Goal: Task Accomplishment & Management: Manage account settings

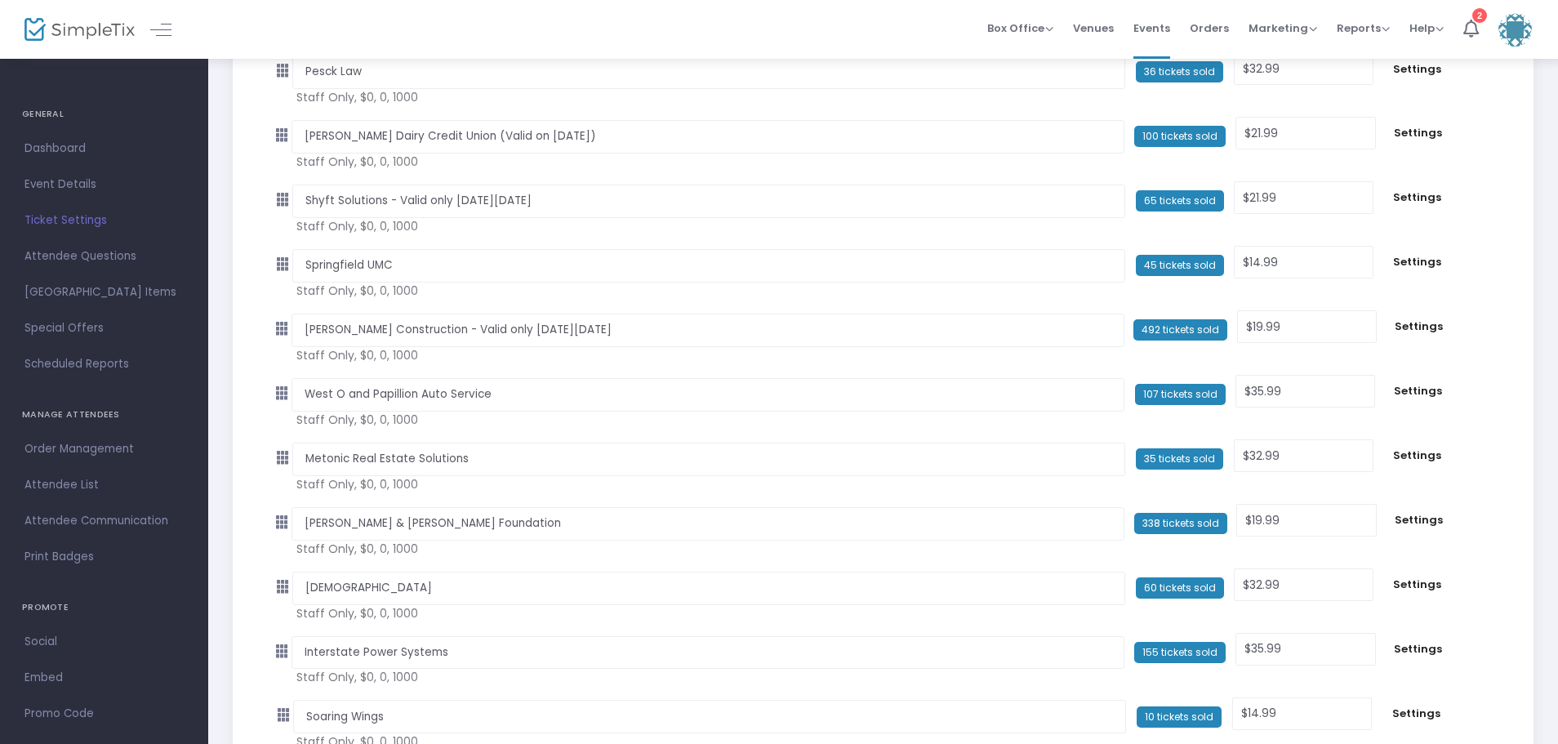
scroll to position [1796, 0]
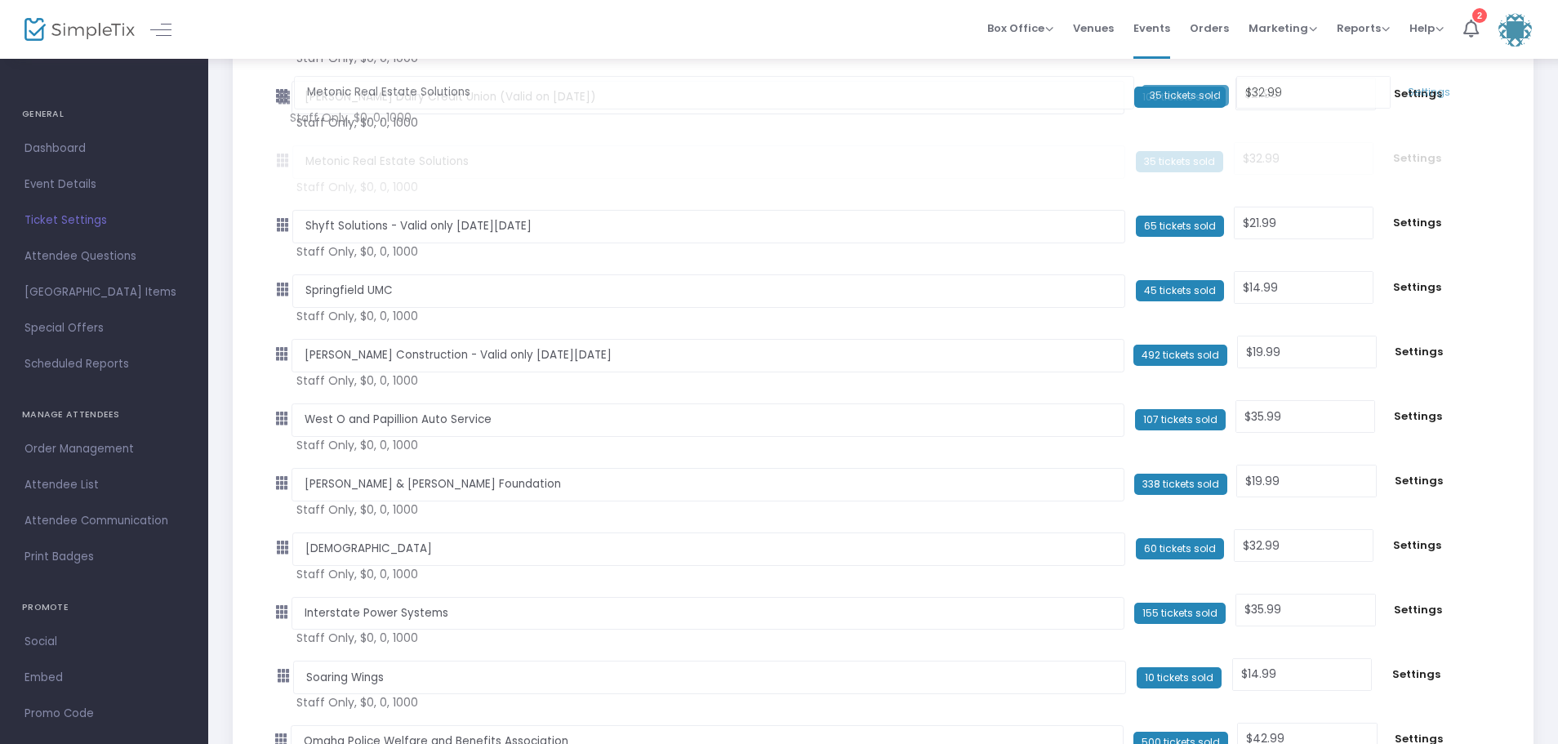
drag, startPoint x: 283, startPoint y: 418, endPoint x: 277, endPoint y: 97, distance: 320.9
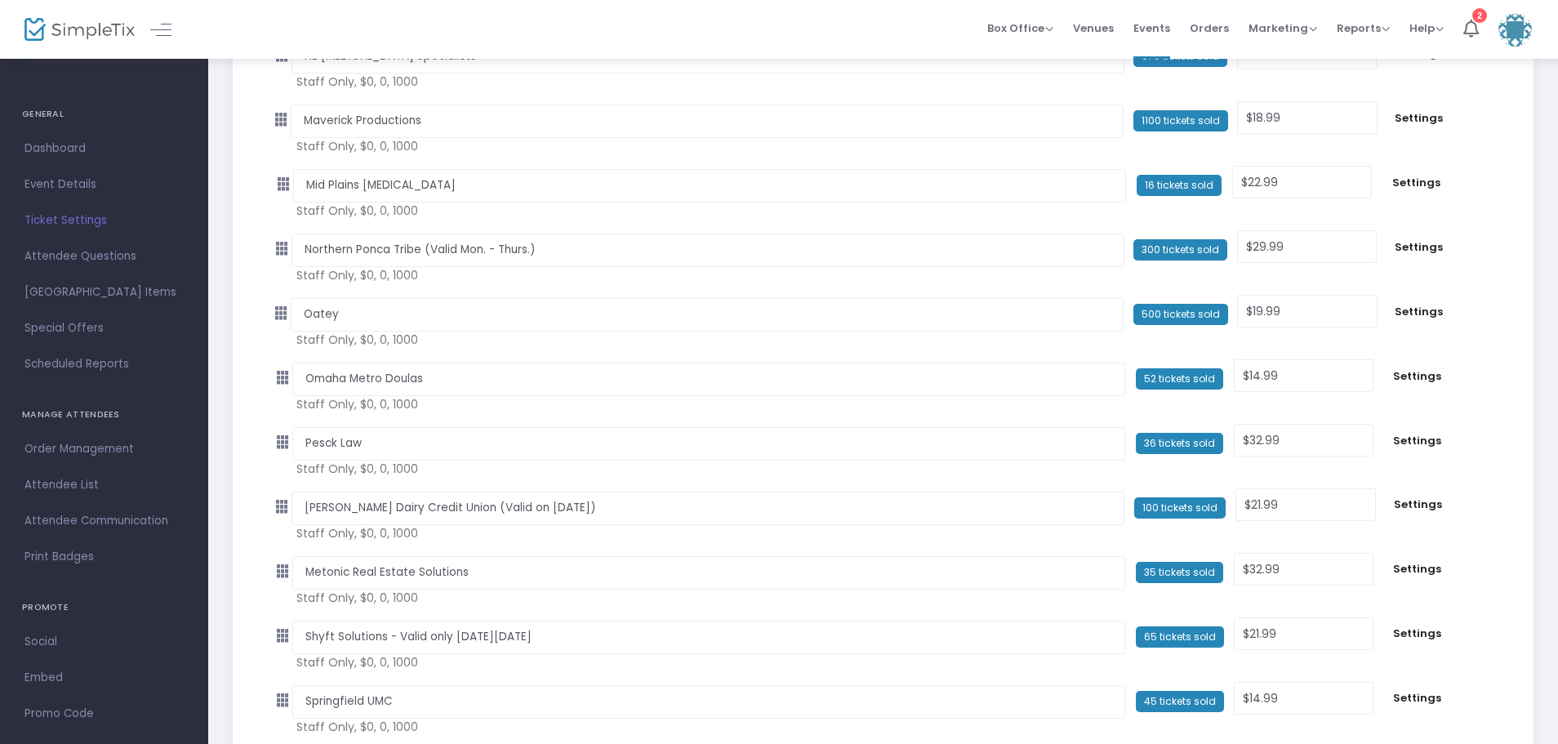
scroll to position [1306, 0]
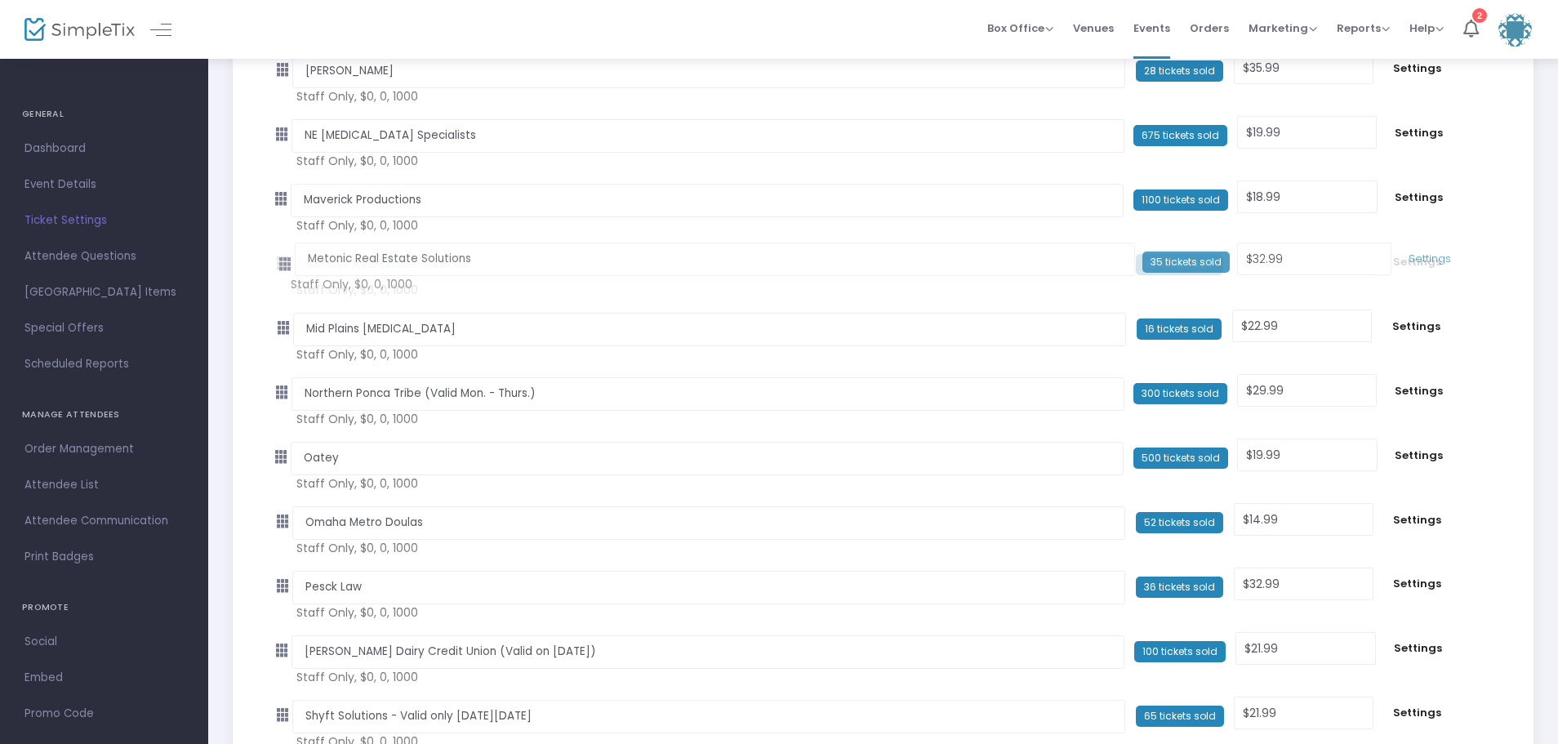
drag, startPoint x: 284, startPoint y: 652, endPoint x: 282, endPoint y: 262, distance: 390.3
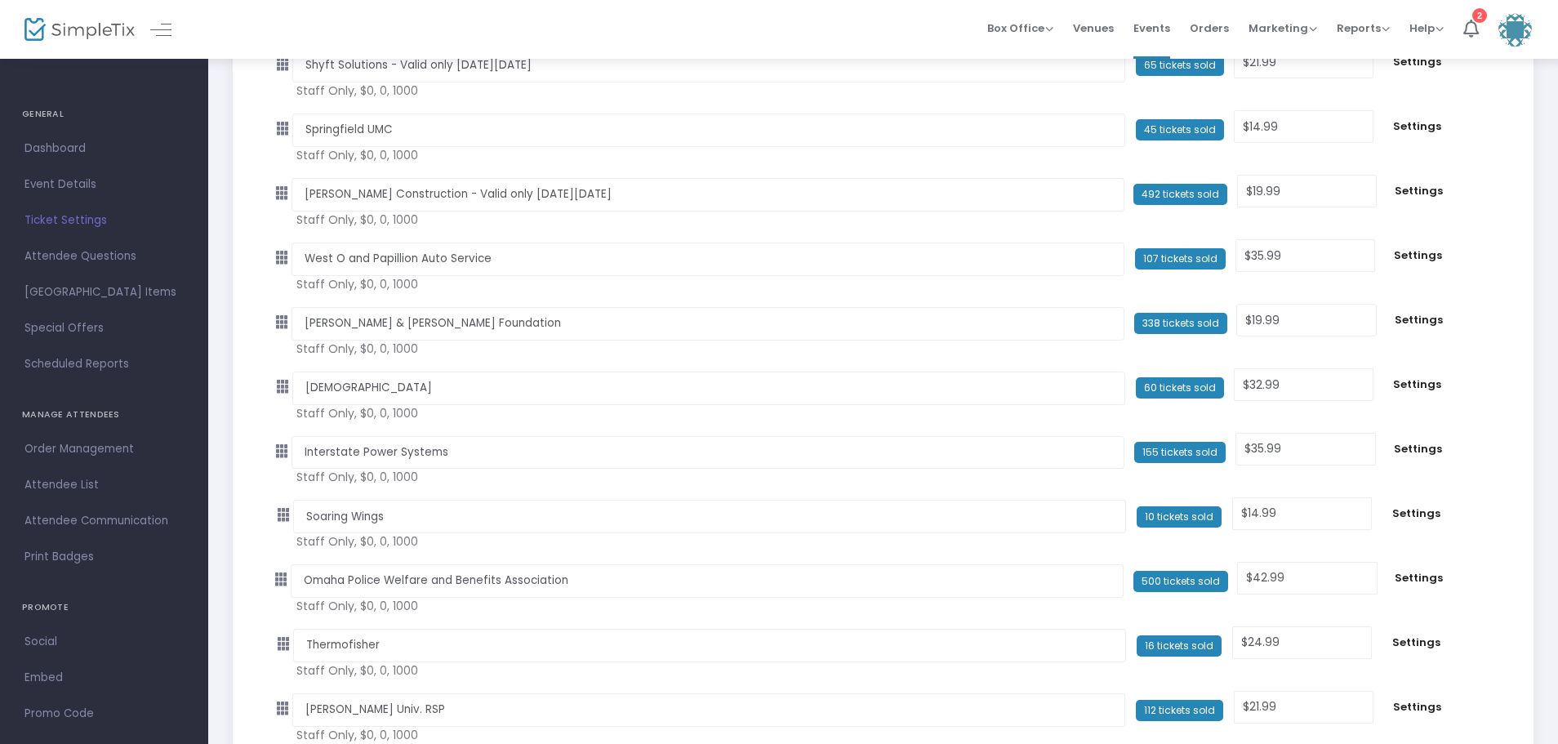
scroll to position [1960, 0]
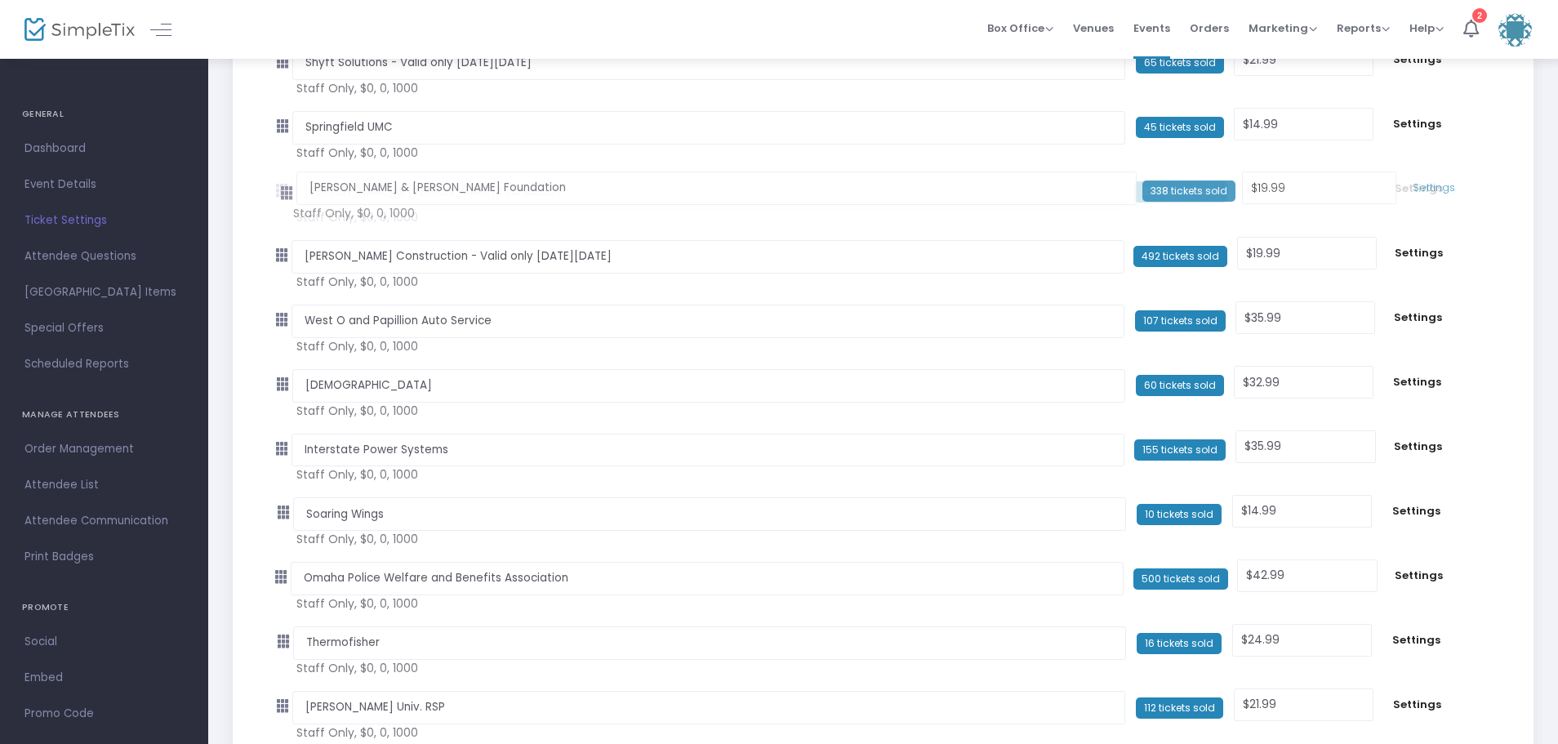
drag, startPoint x: 283, startPoint y: 322, endPoint x: 277, endPoint y: 190, distance: 131.6
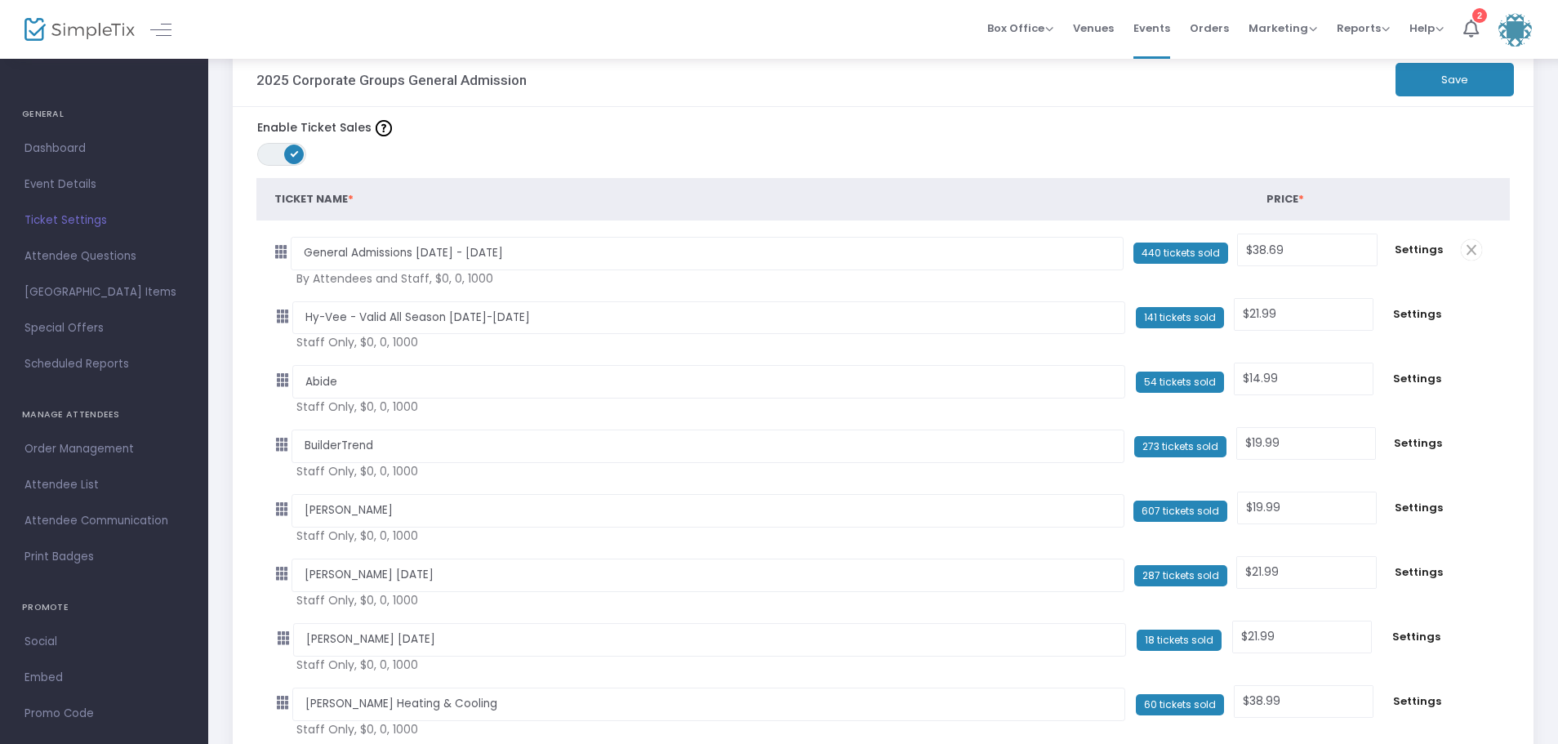
scroll to position [0, 0]
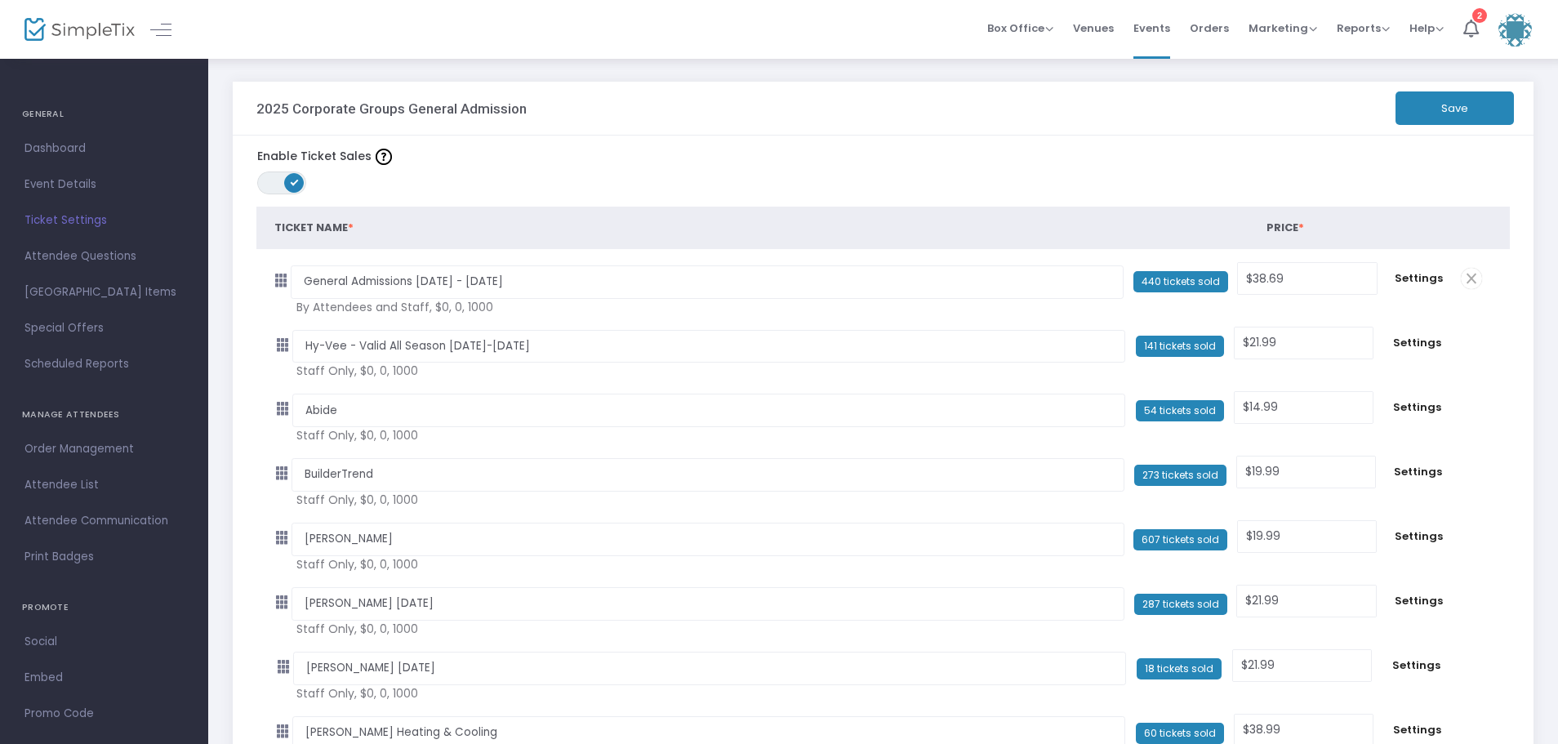
click at [1453, 105] on button "Save" at bounding box center [1454, 107] width 118 height 33
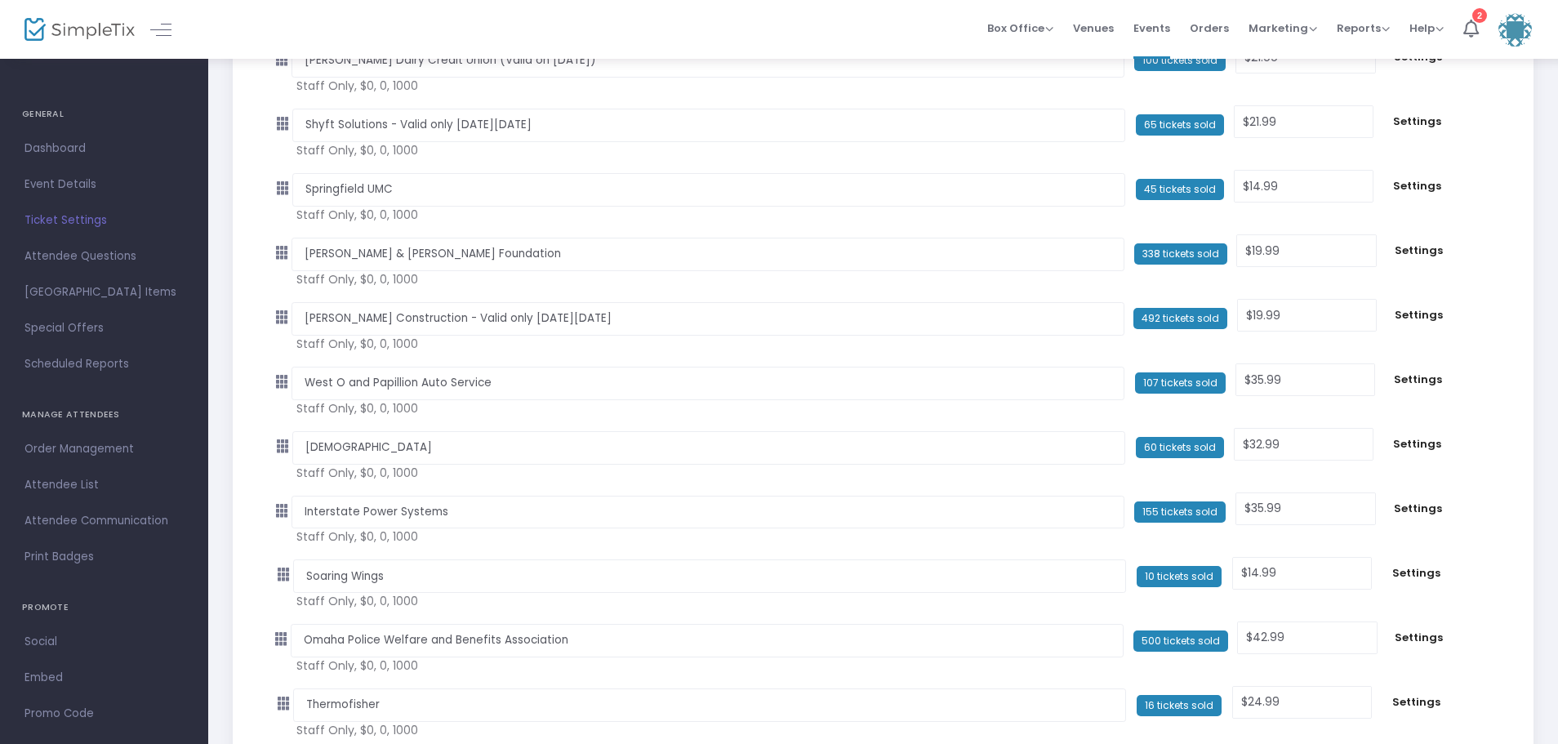
scroll to position [1960, 0]
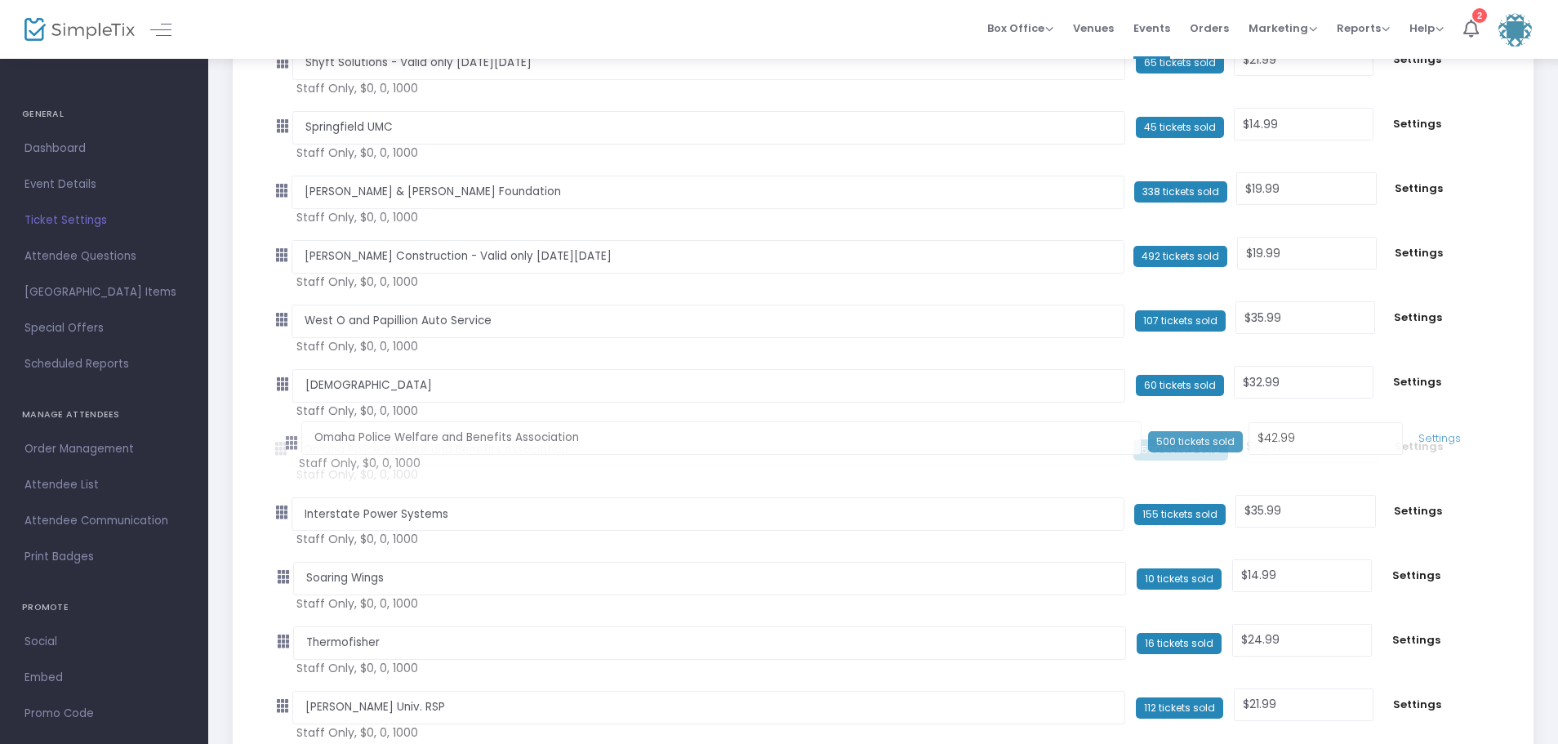
drag, startPoint x: 279, startPoint y: 580, endPoint x: 283, endPoint y: 446, distance: 133.9
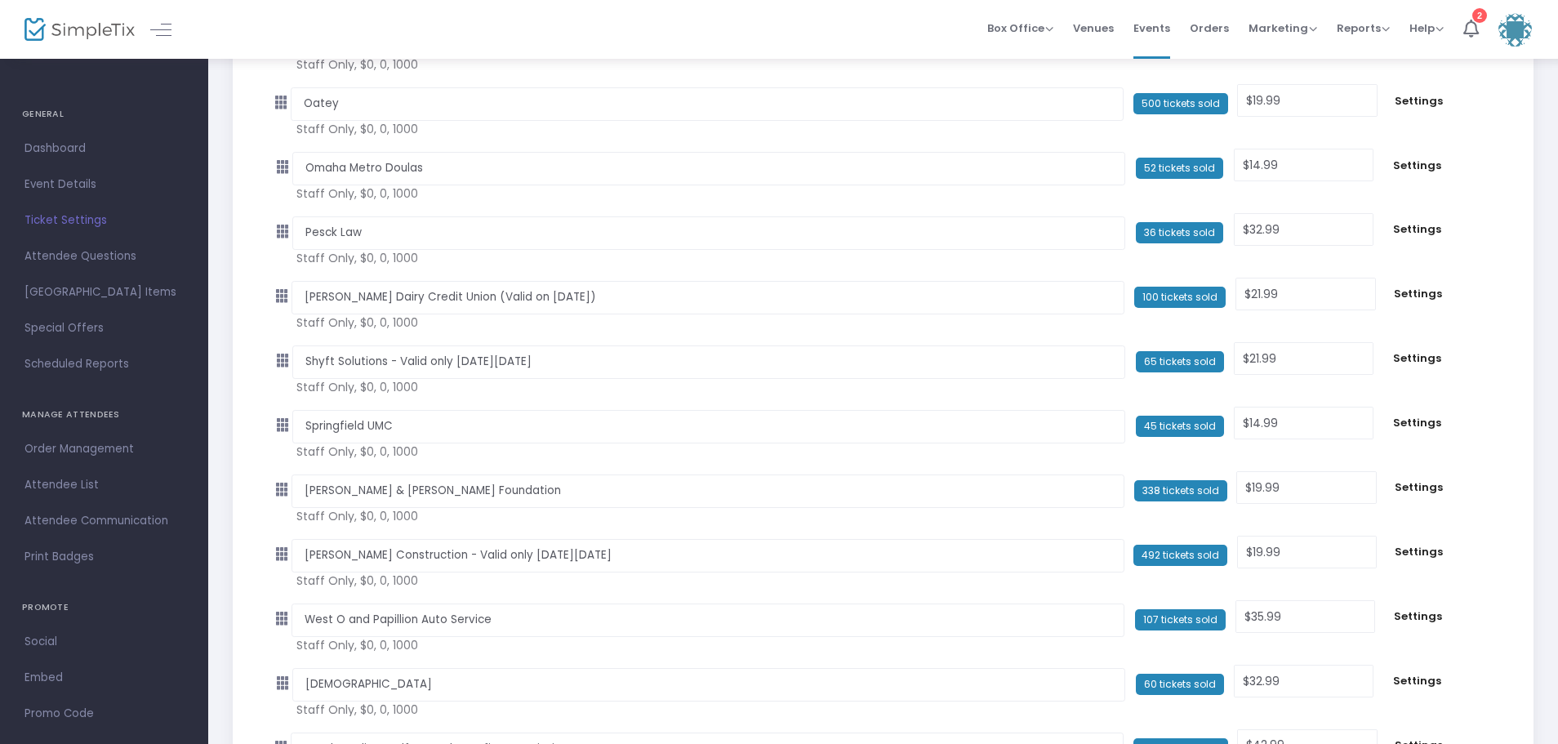
scroll to position [1633, 0]
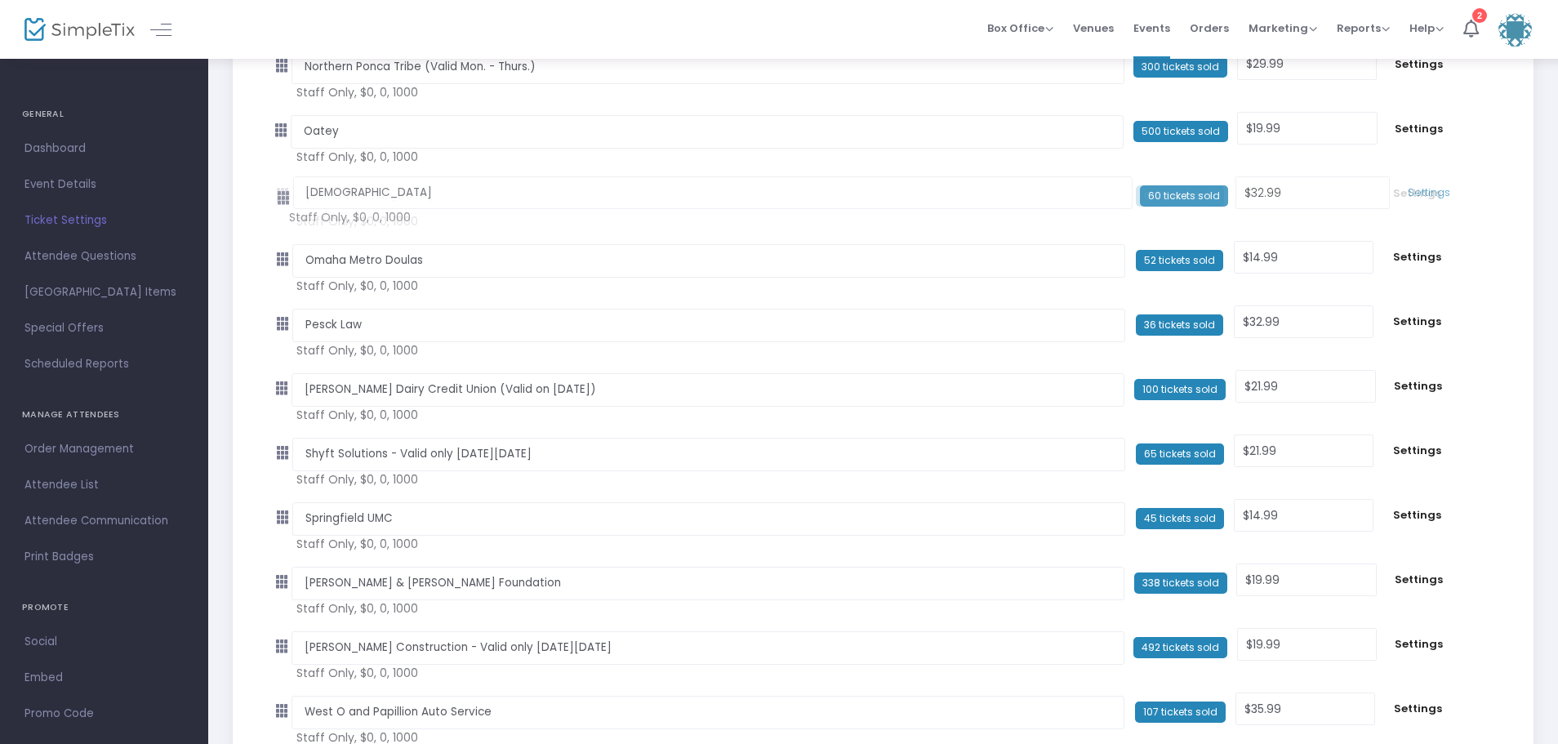
drag, startPoint x: 291, startPoint y: 710, endPoint x: 365, endPoint y: 318, distance: 398.9
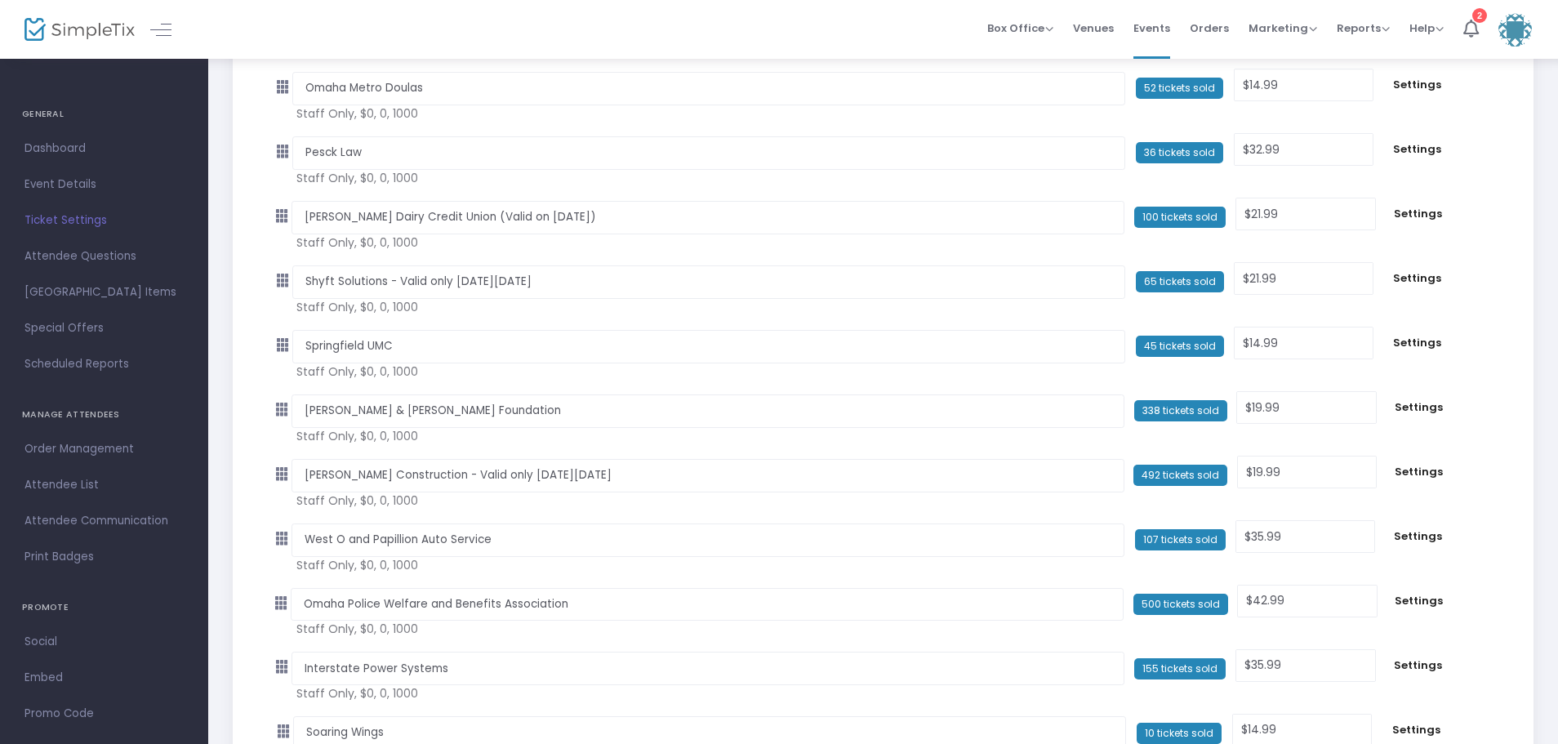
scroll to position [1878, 0]
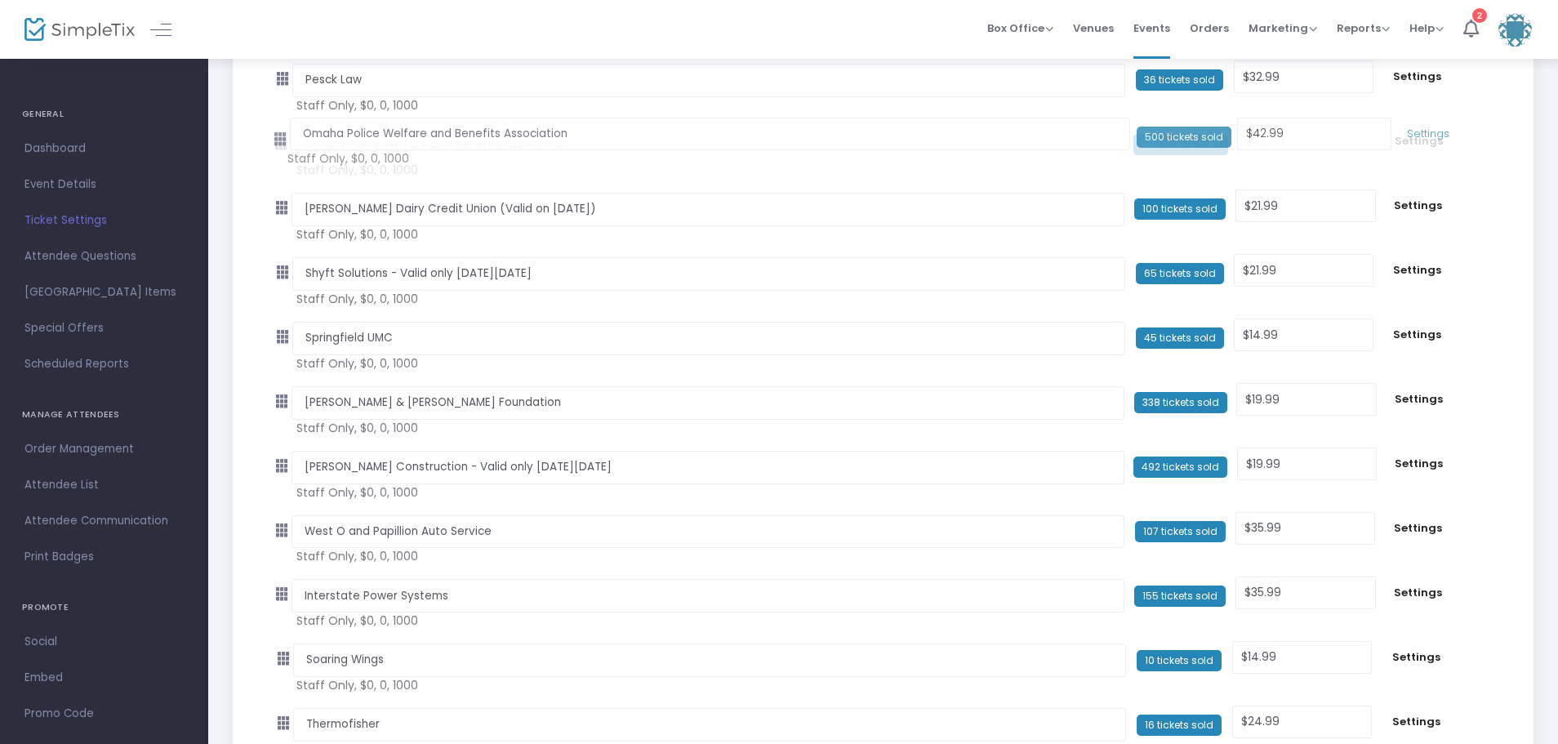
drag, startPoint x: 287, startPoint y: 534, endPoint x: 278, endPoint y: 140, distance: 394.5
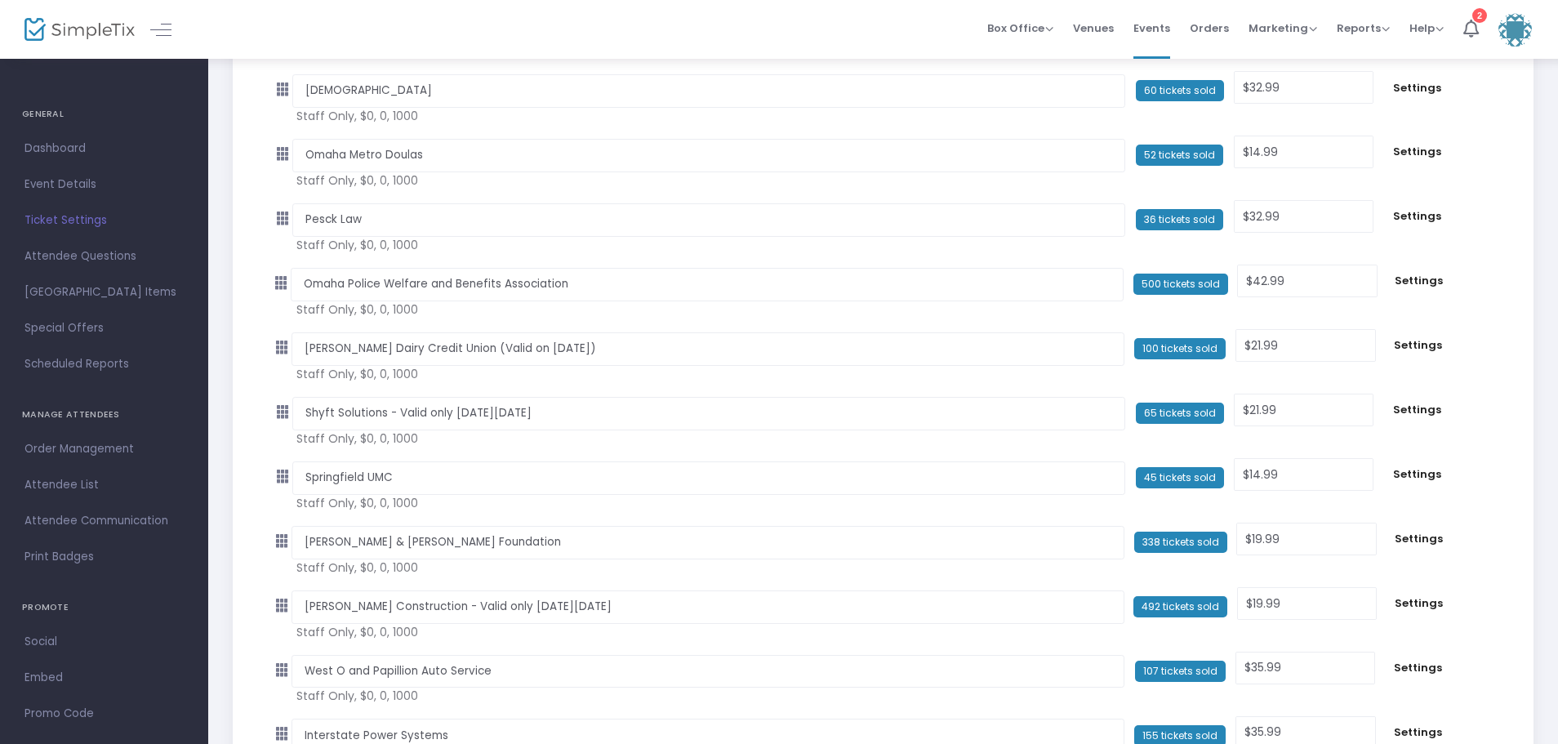
scroll to position [1715, 0]
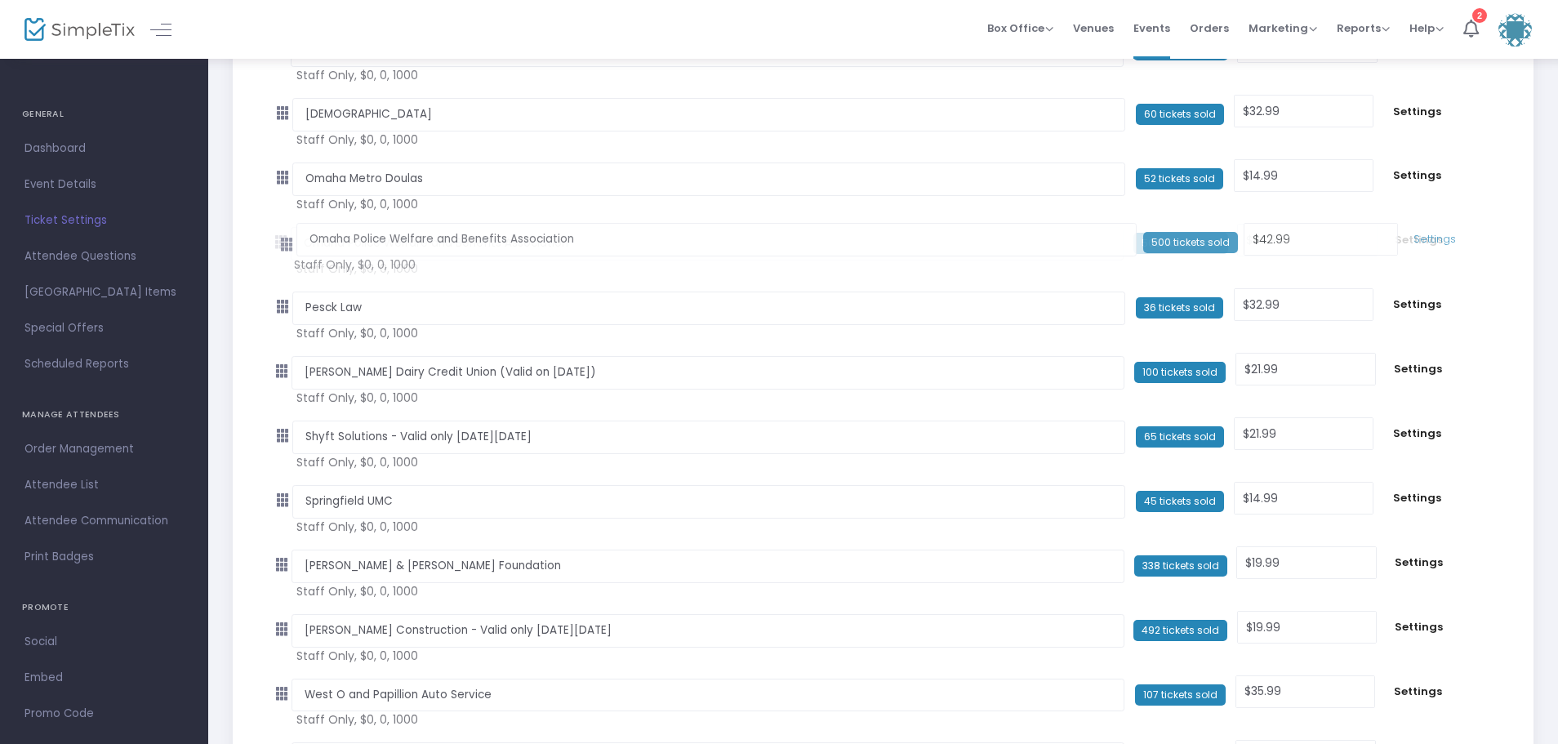
drag, startPoint x: 284, startPoint y: 305, endPoint x: 283, endPoint y: 243, distance: 62.1
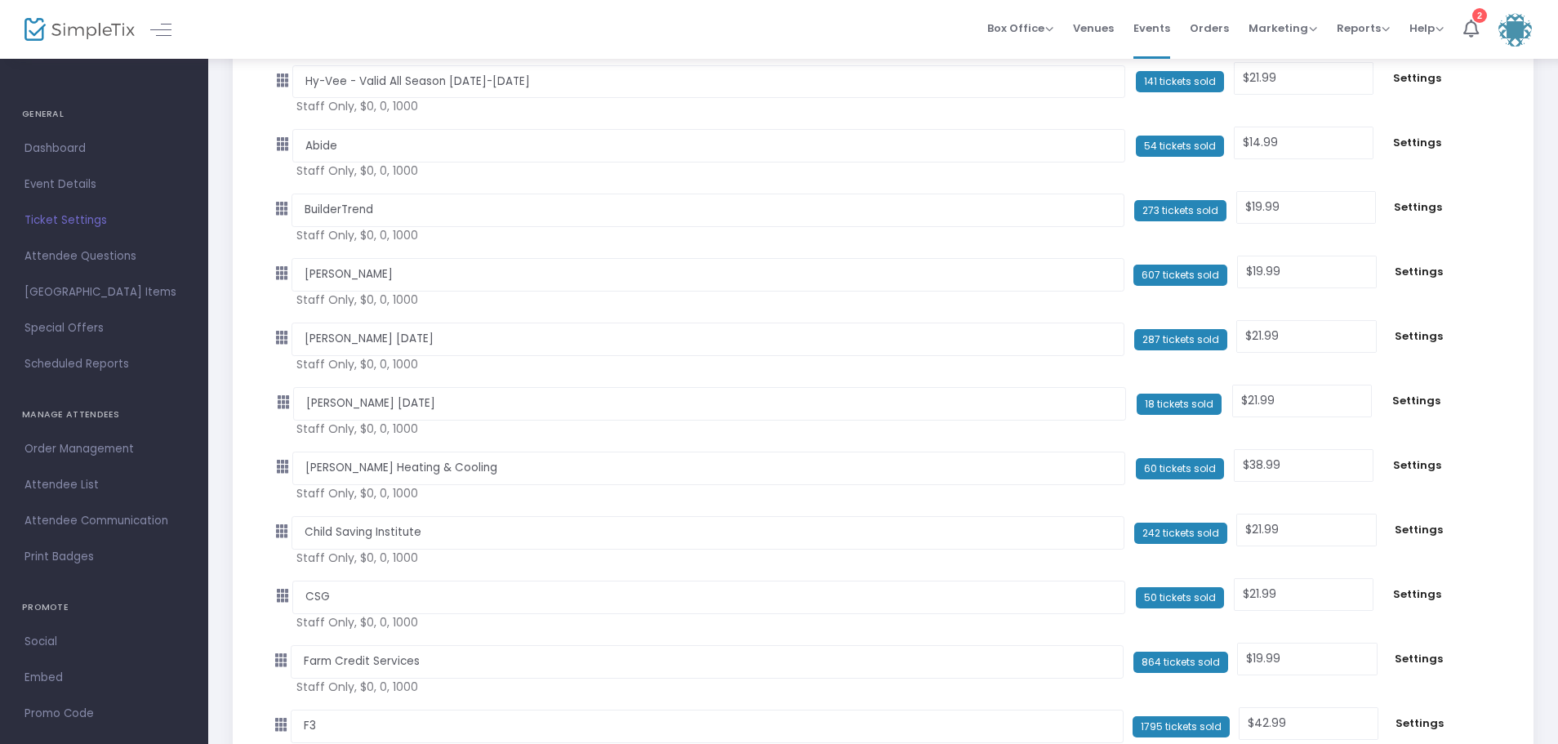
scroll to position [0, 0]
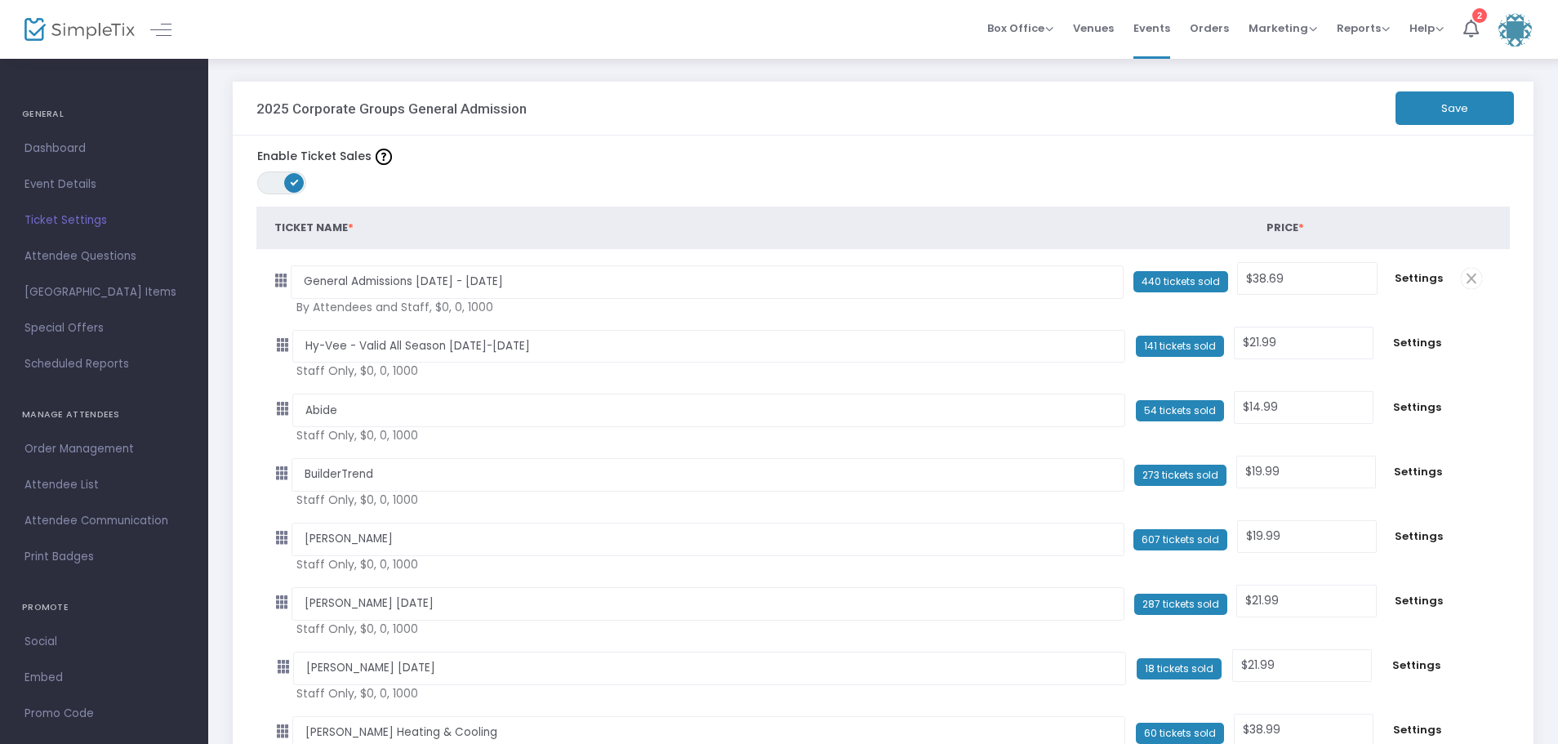
click at [1445, 104] on button "Save" at bounding box center [1454, 107] width 118 height 33
